Goal: Information Seeking & Learning: Learn about a topic

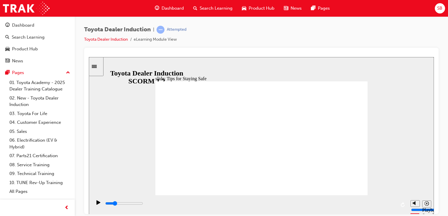
click at [444, 191] on div "Toyota Dealer Induction | Attempted Toyota Dealer Induction eLearning Module Vi…" at bounding box center [261, 108] width 373 height 185
click at [108, 39] on link "Toyota Dealer Induction" at bounding box center [106, 39] width 44 height 5
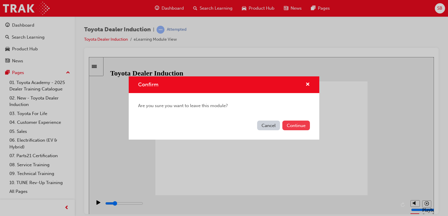
click at [286, 127] on button "Continue" at bounding box center [296, 126] width 28 height 10
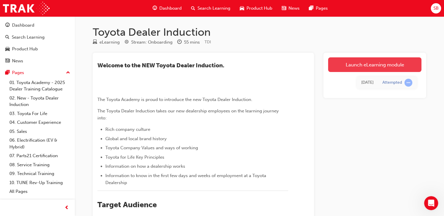
click at [378, 64] on link "Launch eLearning module" at bounding box center [374, 64] width 93 height 15
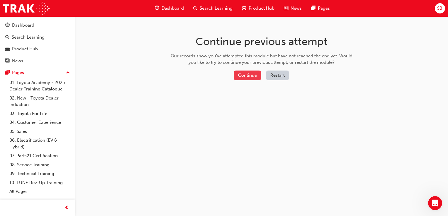
click at [254, 77] on button "Continue" at bounding box center [248, 76] width 28 height 10
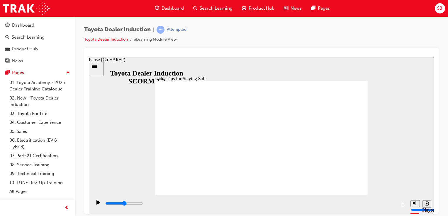
click at [99, 205] on icon "Pause (Ctrl+Alt+P)" at bounding box center [98, 202] width 4 height 4
click at [96, 205] on icon "Pause (Ctrl+Alt+P)" at bounding box center [98, 202] width 4 height 4
click at [447, 166] on div "Toyota Dealer Induction | Attempted Toyota Dealer Induction eLearning Module Vi…" at bounding box center [261, 108] width 373 height 185
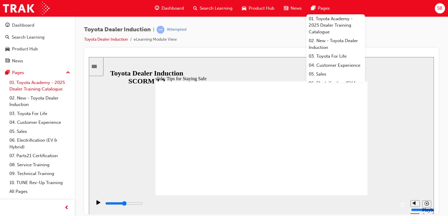
click at [26, 84] on link "01. Toyota Academy - 2025 Dealer Training Catalogue" at bounding box center [39, 86] width 65 height 16
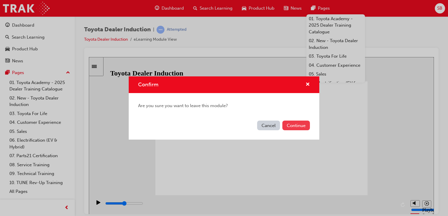
click at [303, 125] on button "Continue" at bounding box center [296, 126] width 28 height 10
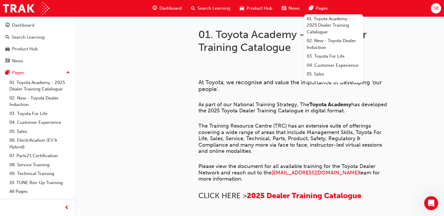
click at [215, 7] on span "Search Learning" at bounding box center [213, 8] width 33 height 7
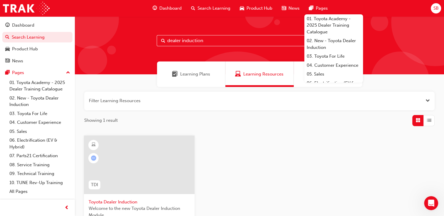
click at [120, 200] on span "Toyota Dealer Induction" at bounding box center [139, 202] width 101 height 7
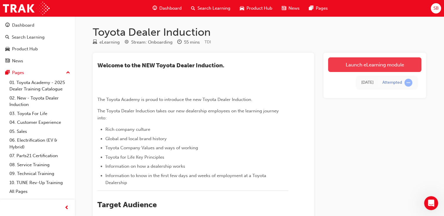
click at [394, 67] on link "Launch eLearning module" at bounding box center [374, 64] width 93 height 15
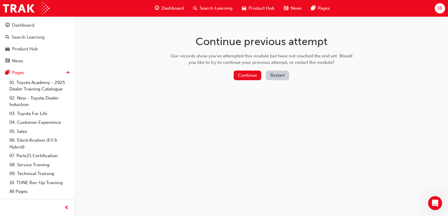
click at [277, 74] on button "Restart" at bounding box center [277, 76] width 23 height 10
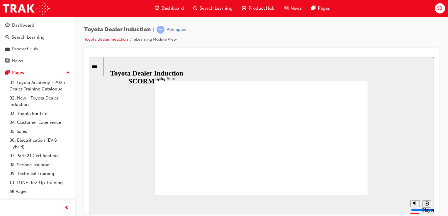
click at [279, 74] on div "slide: Start TOYOTA DEALER INDUCTION START START TOYOTA DEALER INDUCTION START …" at bounding box center [261, 135] width 345 height 157
click at [443, 211] on div "Toyota Dealer Induction | Attempted Toyota Dealer Induction eLearning Module Vi…" at bounding box center [224, 108] width 448 height 216
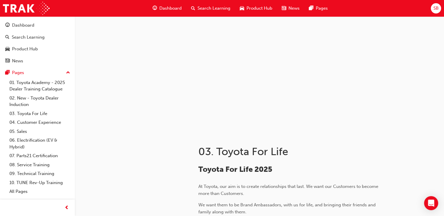
click at [209, 9] on span "Search Learning" at bounding box center [213, 8] width 33 height 7
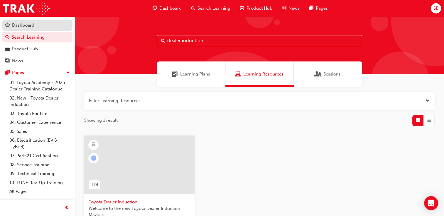
click at [23, 26] on div "Dashboard" at bounding box center [23, 25] width 22 height 7
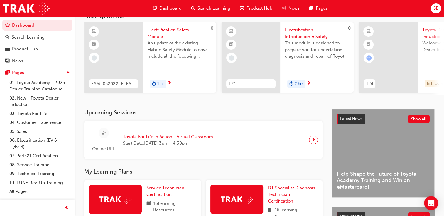
scroll to position [9, 0]
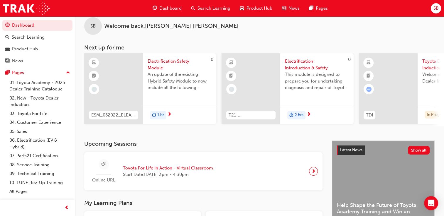
click at [403, 111] on div at bounding box center [388, 88] width 59 height 71
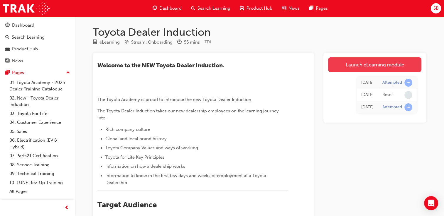
click at [353, 62] on link "Launch eLearning module" at bounding box center [374, 64] width 93 height 15
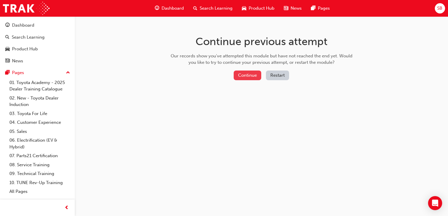
click at [251, 74] on button "Continue" at bounding box center [248, 76] width 28 height 10
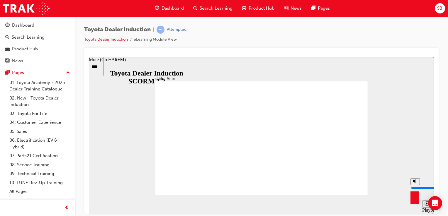
click at [416, 183] on icon "Mute (Ctrl+Alt+M)" at bounding box center [415, 181] width 5 height 4
click at [416, 183] on icon "Unmute (Ctrl+Alt+M)" at bounding box center [415, 181] width 5 height 4
type input "8"
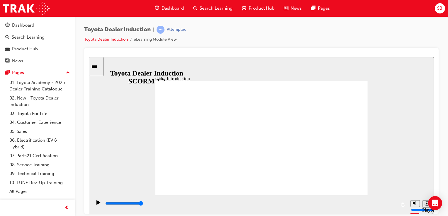
click at [395, 144] on div "slide: People are our greatest asset Rectangle 1 People are our greatest asset …" at bounding box center [261, 135] width 345 height 157
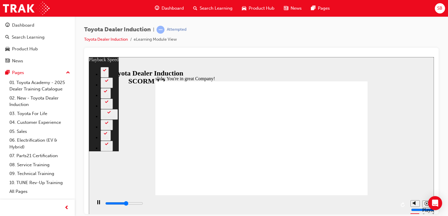
click at [385, 148] on div "slide: You're in great Company! playback speed 2 1.75 1.5 1.25 Normal 0.75 0.5 …" at bounding box center [261, 135] width 345 height 157
click at [395, 189] on div "slide: You're in great Company! playback speed 2 1.75 1.5 1.25 Normal 0.75 0.5 …" at bounding box center [261, 135] width 345 height 157
click at [411, 140] on div "slide: You're in great Company! playback speed 2 1.75 1.5 1.25 Normal 0.75 0.5 …" at bounding box center [261, 135] width 345 height 157
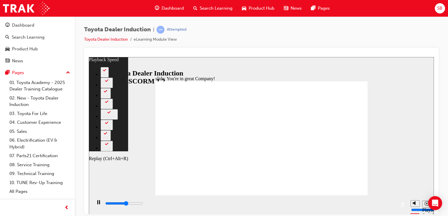
click at [404, 206] on icon "Replay (Ctrl+Alt+R)" at bounding box center [403, 204] width 5 height 5
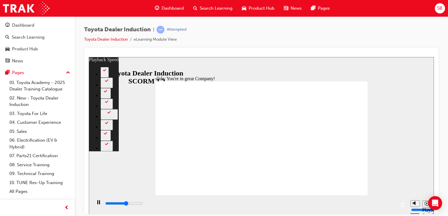
click at [393, 145] on div "slide: You're in great Company! playback speed 2 1.75 1.5 1.25 Normal 0.75 0.5 …" at bounding box center [261, 135] width 345 height 157
click at [443, 62] on div "Toyota Dealer Induction | Attempted Toyota Dealer Induction eLearning Module Vi…" at bounding box center [261, 108] width 373 height 185
drag, startPoint x: 268, startPoint y: 205, endPoint x: 417, endPoint y: 215, distance: 149.0
click at [417, 214] on html "slide: You're in great Company! playback speed 2 1.75 1.5 1.25 Normal 0.75 0.5 …" at bounding box center [261, 135] width 345 height 157
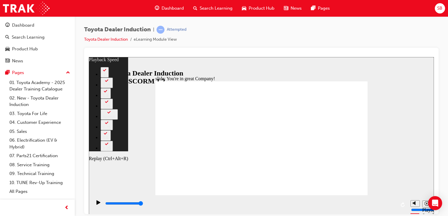
click at [403, 203] on icon "Replay (Ctrl+Alt+R)" at bounding box center [403, 204] width 4 height 5
type input "7500"
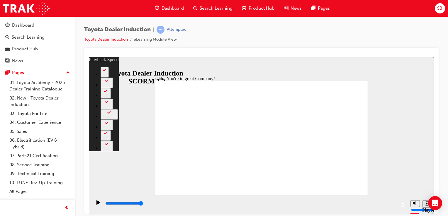
click at [403, 154] on div "slide: You're in great Company! playback speed 2 1.75 1.5 1.25 Normal 0.75 0.5 …" at bounding box center [261, 135] width 345 height 157
click at [402, 151] on div "slide: You're in great Company! playback speed 2 1.75 1.5 1.25 Normal 0.75 0.5 …" at bounding box center [261, 135] width 345 height 157
click at [439, 140] on div "Toyota Dealer Induction | Attempted Toyota Dealer Induction eLearning Module Vi…" at bounding box center [261, 108] width 373 height 185
